Goal: Task Accomplishment & Management: Complete application form

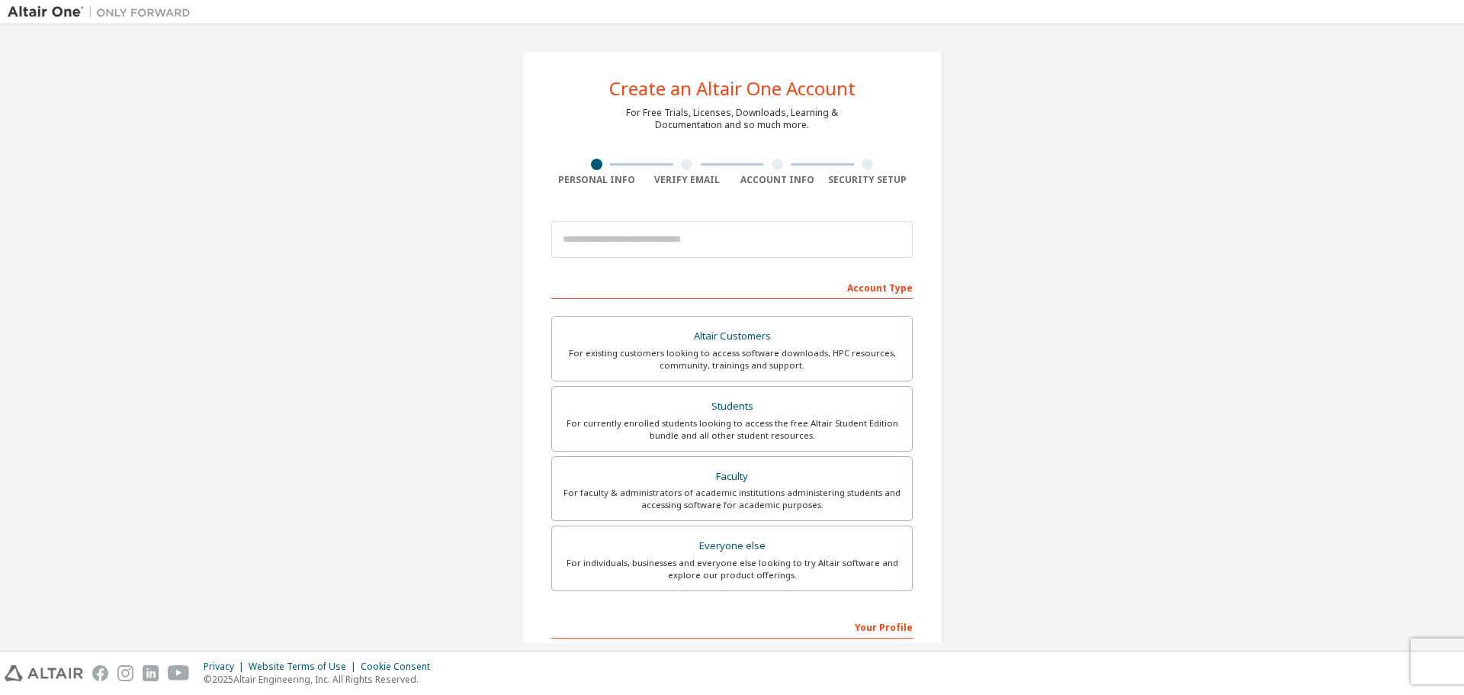
click at [1186, 313] on div "Create an Altair One Account For Free Trials, Licenses, Downloads, Learning & D…" at bounding box center [732, 436] width 1449 height 808
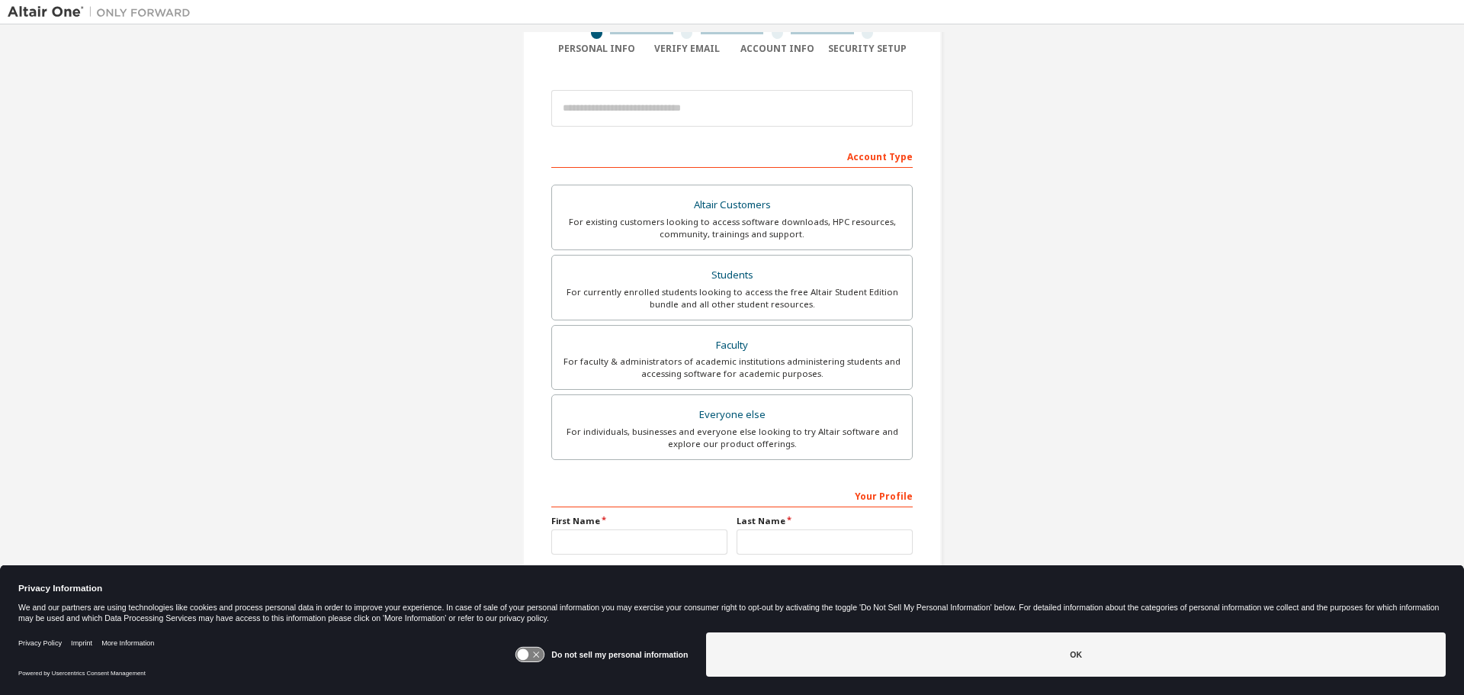
scroll to position [153, 0]
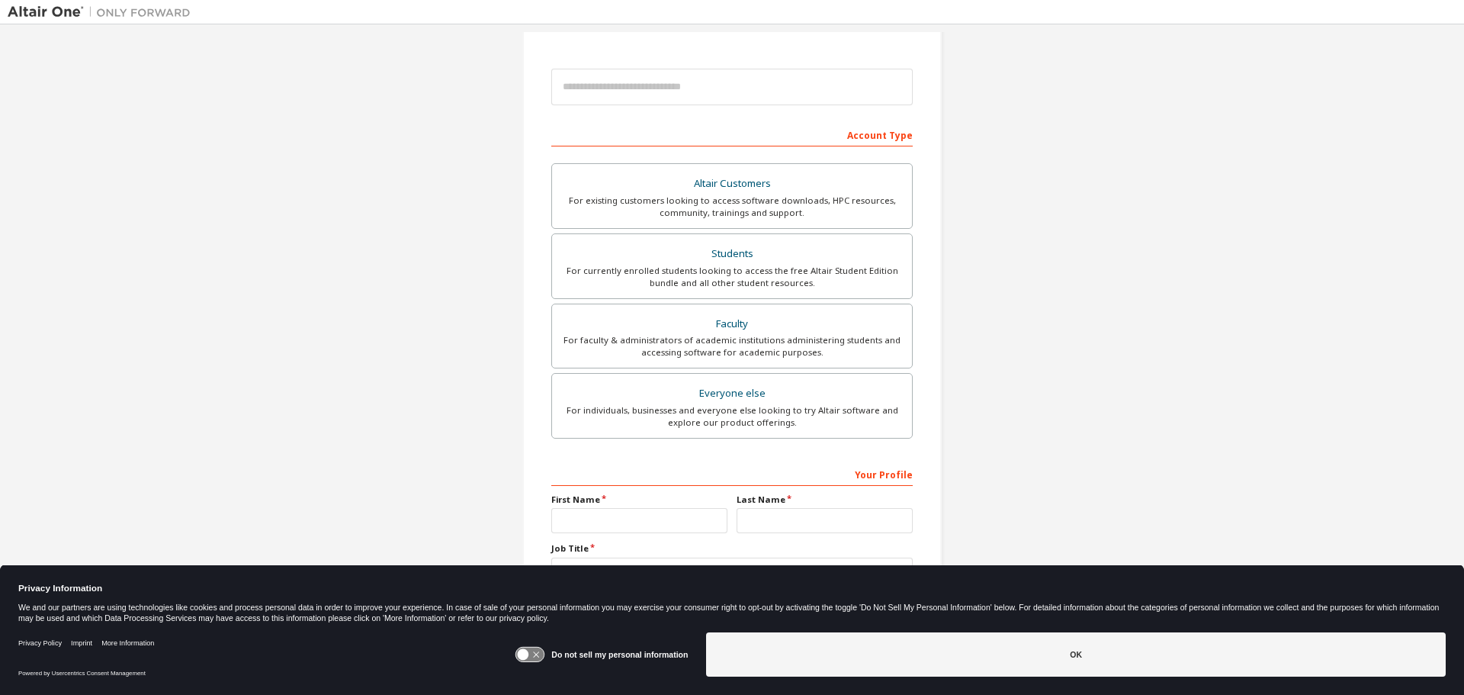
click at [1146, 364] on div "Create an Altair One Account For Free Trials, Licenses, Downloads, Learning & D…" at bounding box center [732, 283] width 1449 height 808
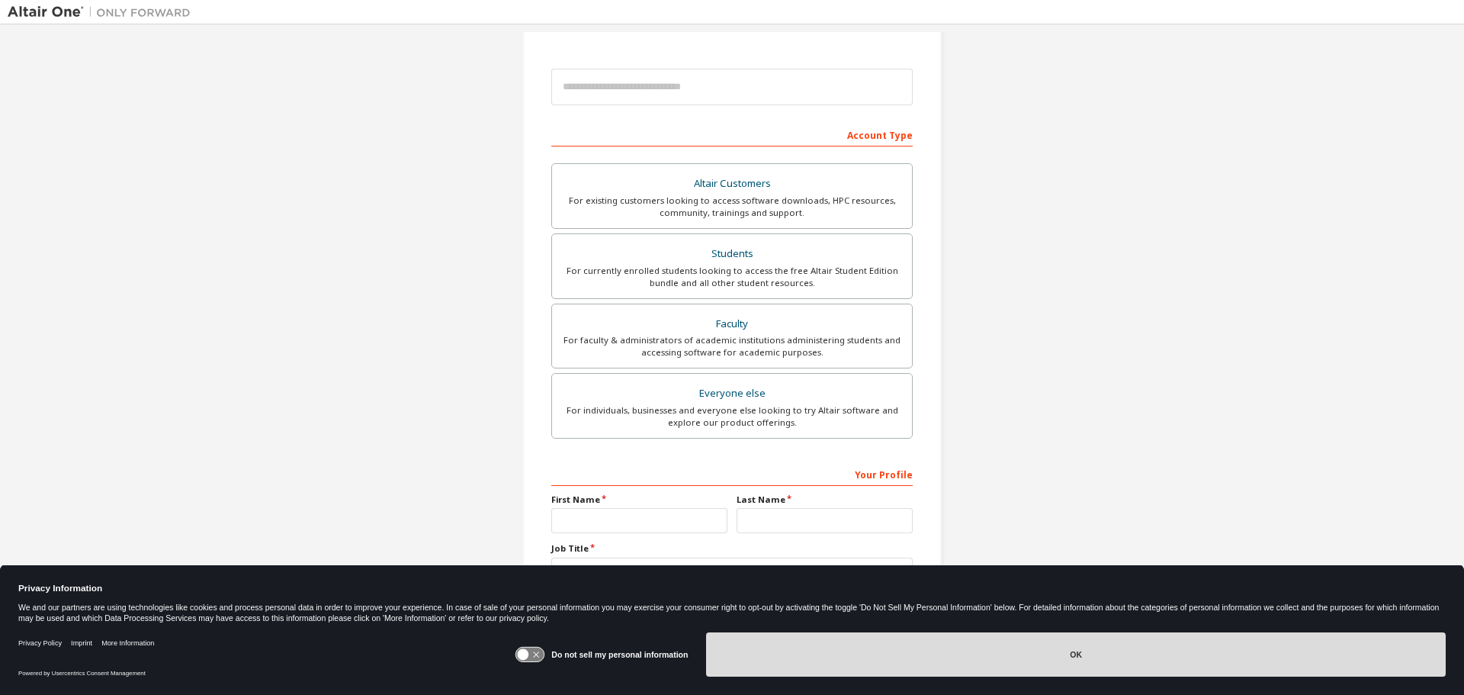
click at [1138, 665] on button "OK" at bounding box center [1076, 654] width 740 height 44
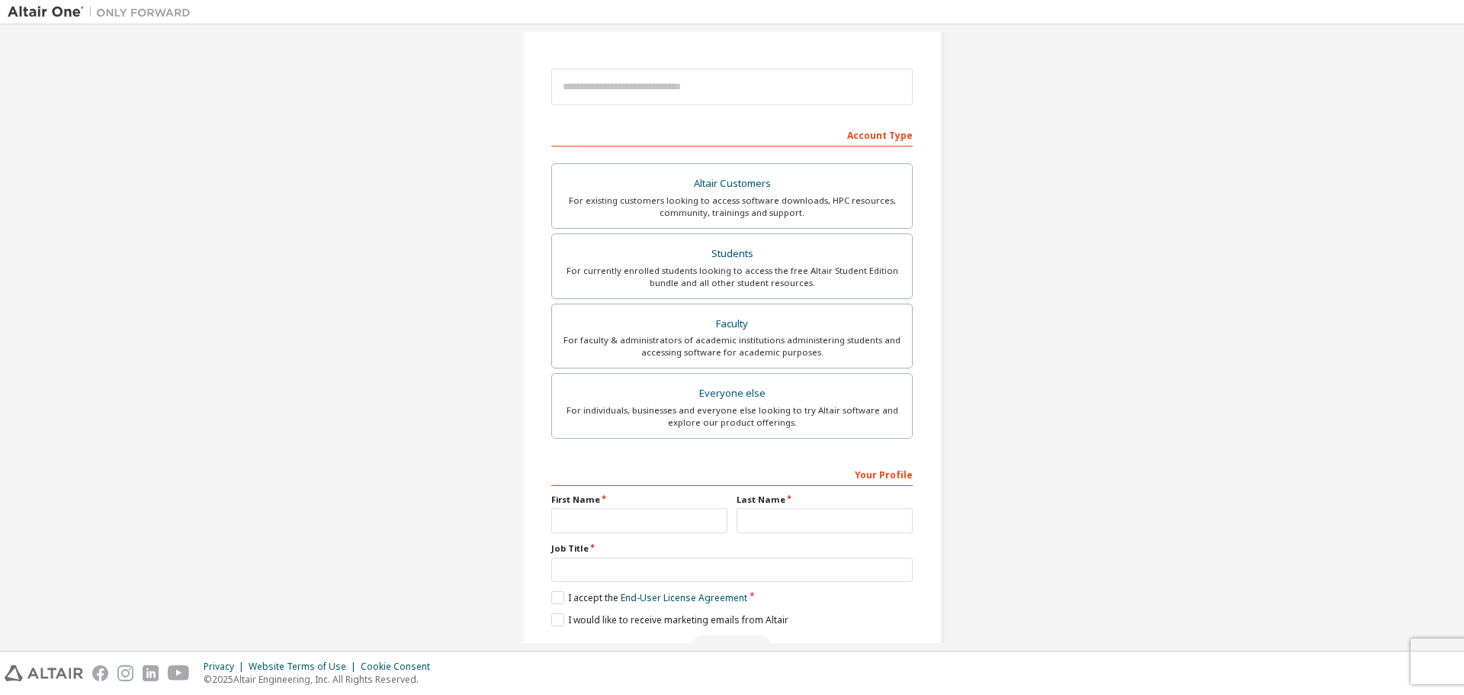
click at [1249, 305] on div "Create an Altair One Account For Free Trials, Licenses, Downloads, Learning & D…" at bounding box center [732, 283] width 1449 height 808
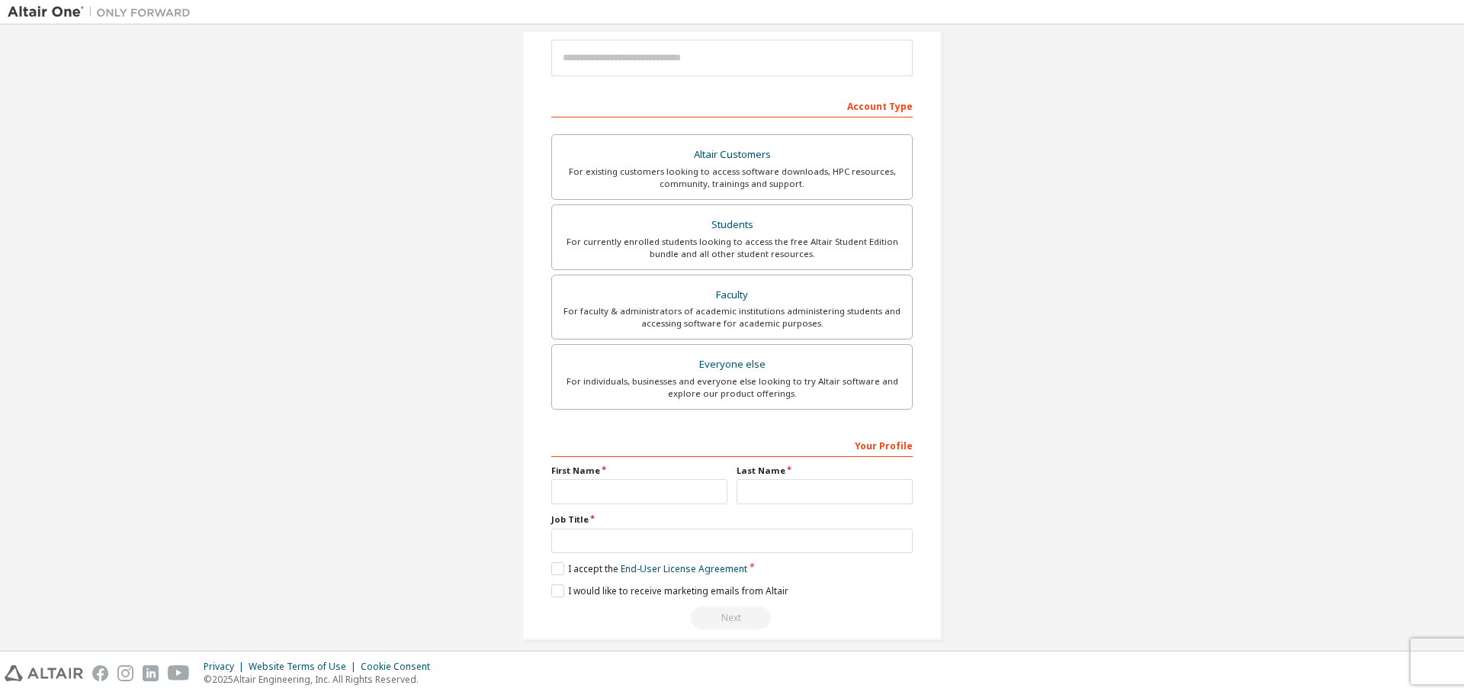
scroll to position [197, 0]
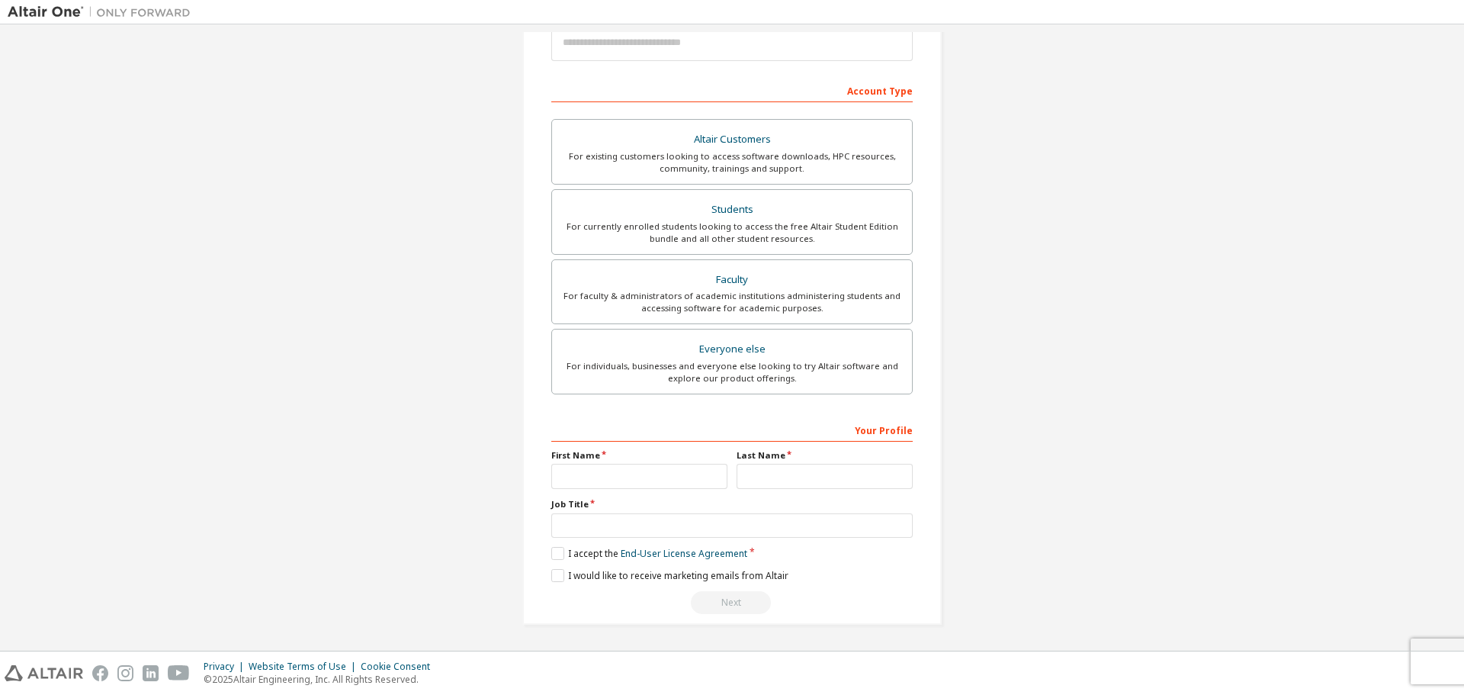
click at [1315, 452] on div "Create an Altair One Account For Free Trials, Licenses, Downloads, Learning & D…" at bounding box center [732, 239] width 1449 height 808
drag, startPoint x: 1464, startPoint y: 360, endPoint x: 1464, endPoint y: 350, distance: 9.9
click at [1464, 350] on div "Create an Altair One Account For Free Trials, Licenses, Downloads, Learning & D…" at bounding box center [732, 337] width 1464 height 626
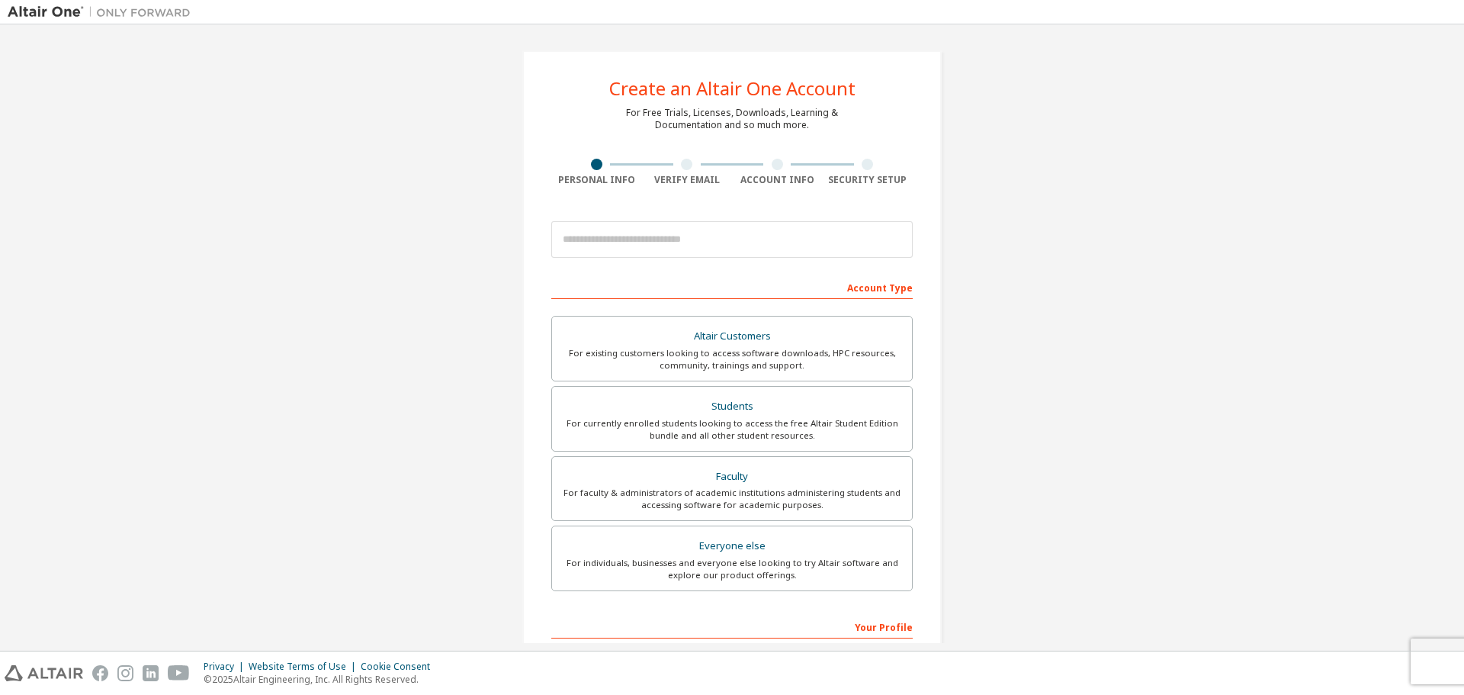
click at [1373, 146] on div "Create an Altair One Account For Free Trials, Licenses, Downloads, Learning & D…" at bounding box center [732, 436] width 1449 height 808
click at [392, 180] on div "Create an Altair One Account For Free Trials, Licenses, Downloads, Learning & D…" at bounding box center [732, 436] width 1449 height 808
click at [352, 272] on div "Create an Altair One Account For Free Trials, Licenses, Downloads, Learning & D…" at bounding box center [732, 436] width 1449 height 808
drag, startPoint x: 210, startPoint y: 227, endPoint x: 203, endPoint y: 184, distance: 43.3
click at [203, 184] on div "Create an Altair One Account For Free Trials, Licenses, Downloads, Learning & D…" at bounding box center [732, 436] width 1449 height 808
